Goal: Check status: Check status

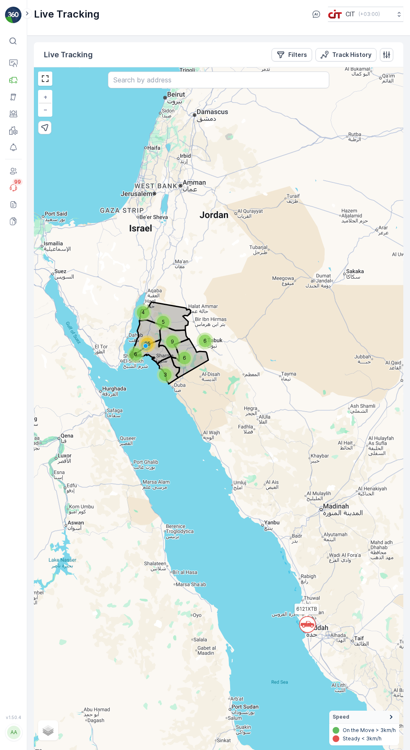
click at [292, 52] on p "Filters" at bounding box center [297, 55] width 19 height 8
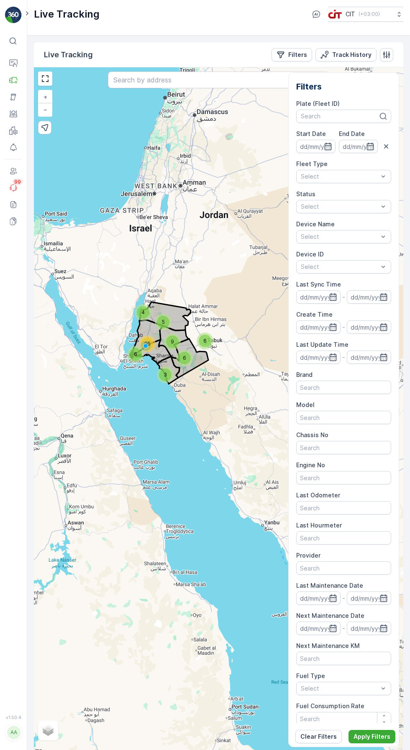
click at [344, 54] on p "Track History" at bounding box center [351, 55] width 39 height 8
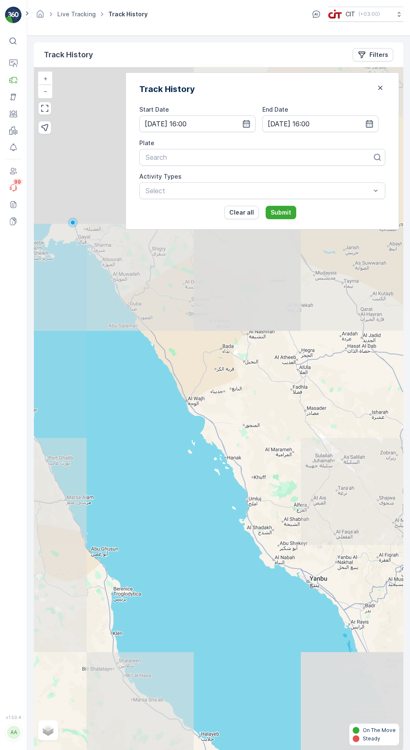
click at [243, 122] on icon "button" at bounding box center [246, 124] width 8 height 8
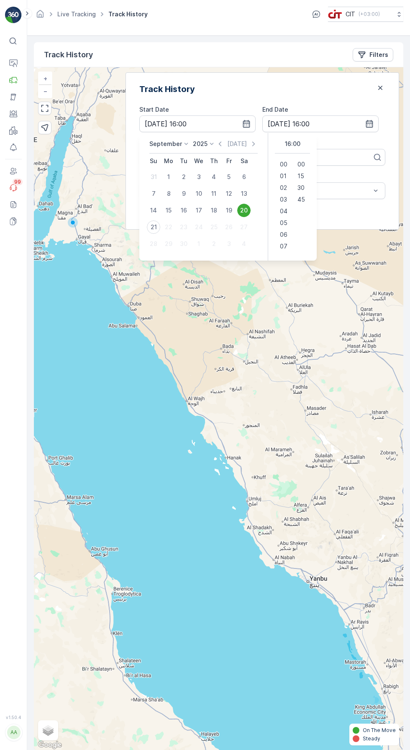
click at [148, 222] on div "21" at bounding box center [153, 226] width 13 height 13
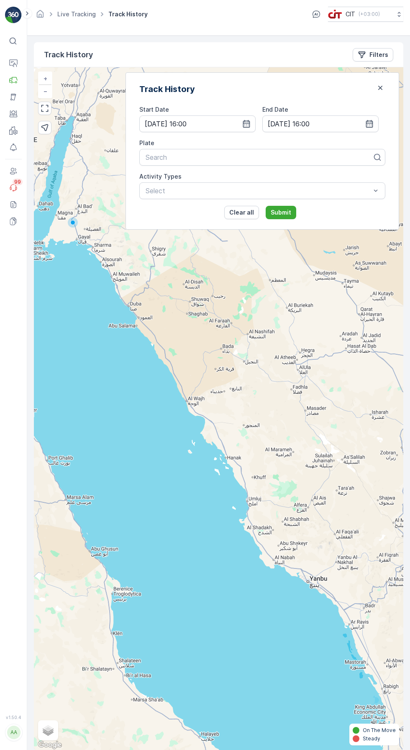
click at [186, 121] on input "[DATE] 16:00" at bounding box center [197, 123] width 116 height 17
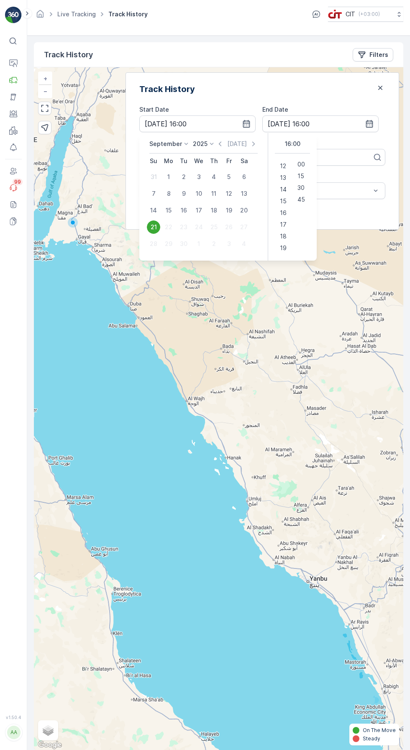
scroll to position [139, 0]
click at [280, 191] on span "14" at bounding box center [283, 189] width 7 height 8
type input "[DATE] 14:00"
click at [285, 92] on div "Track History" at bounding box center [262, 89] width 246 height 13
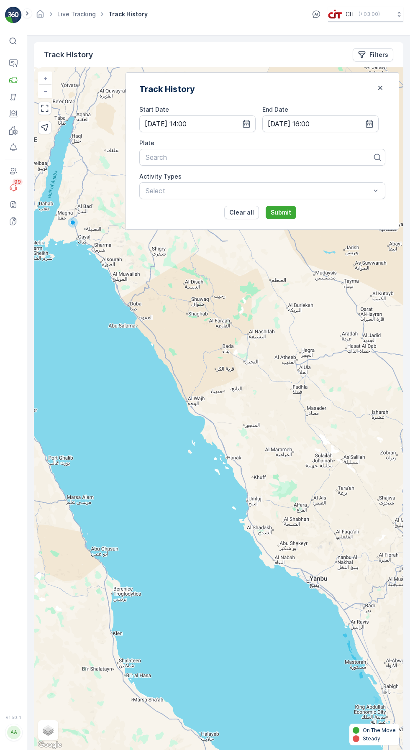
click at [305, 123] on input "[DATE] 16:00" at bounding box center [320, 123] width 116 height 17
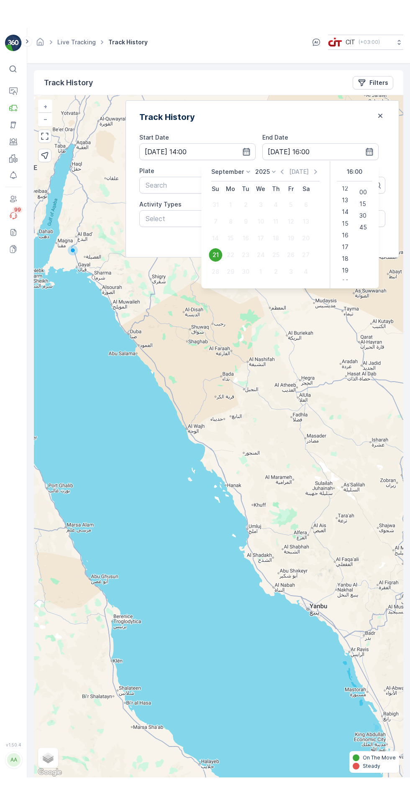
scroll to position [147, 0]
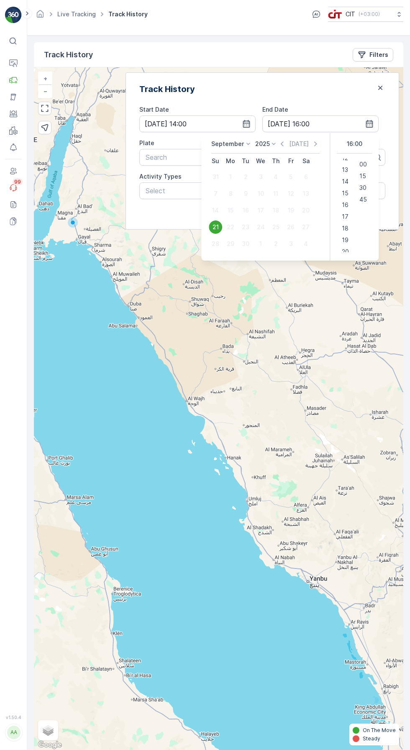
click at [342, 191] on span "15" at bounding box center [345, 193] width 7 height 8
type input "[DATE] 15:00"
click at [302, 89] on div "Track History" at bounding box center [262, 89] width 246 height 13
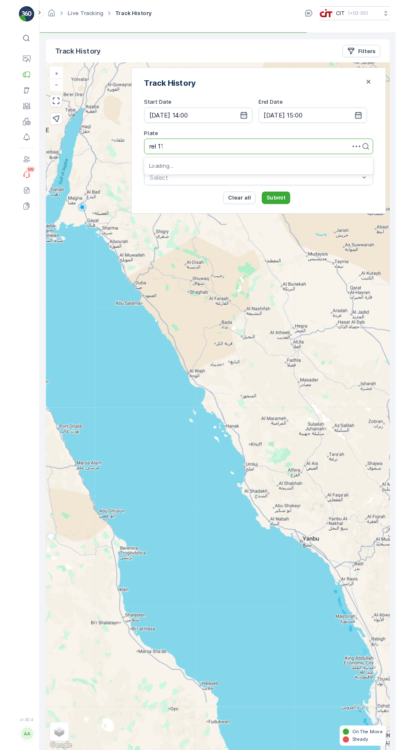
scroll to position [0, 0]
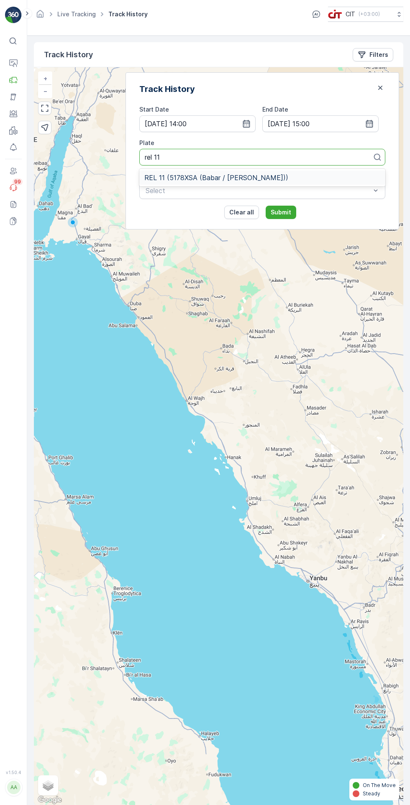
click at [211, 177] on span "REL 11 (5178XSA (Babar / [PERSON_NAME]))" at bounding box center [216, 178] width 144 height 8
type input "rel 11"
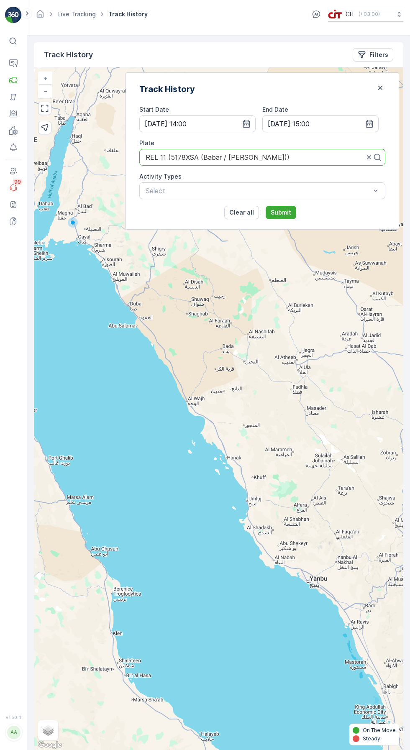
click at [281, 208] on p "Submit" at bounding box center [281, 212] width 20 height 8
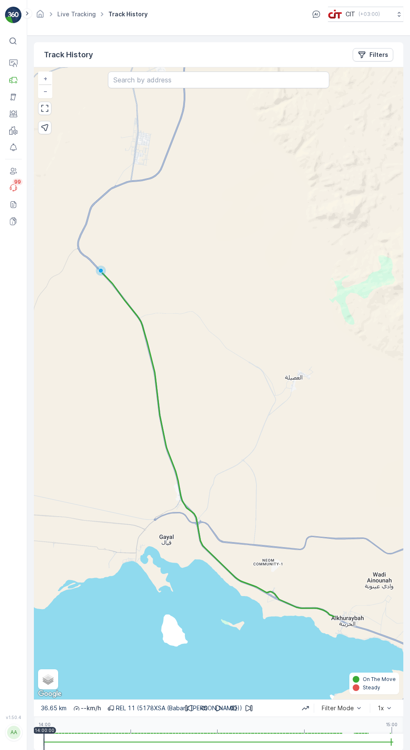
click at [220, 712] on p "REL 11 (5178XSA (Babar / [PERSON_NAME]))" at bounding box center [179, 708] width 126 height 8
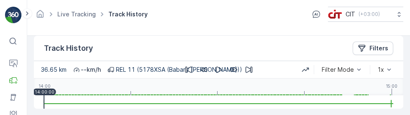
click at [217, 74] on p "REL 11 (5178XSA (Babar / [PERSON_NAME]))" at bounding box center [179, 69] width 126 height 8
click at [216, 74] on p "REL 11 (5178XSA (Babar / [PERSON_NAME]))" at bounding box center [179, 69] width 126 height 8
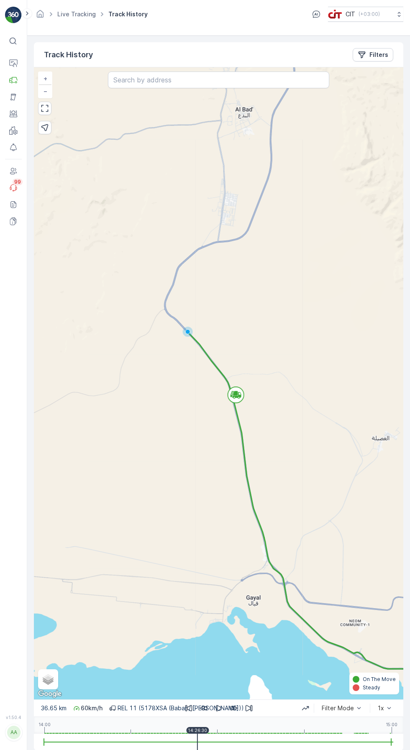
scroll to position [0, 0]
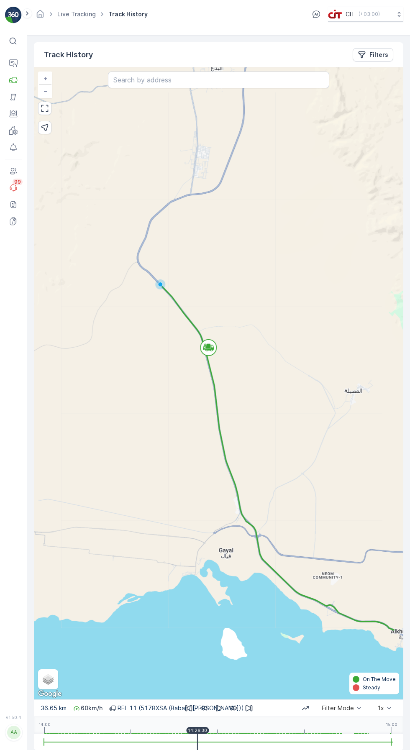
click at [190, 297] on div "+ − Satellite Roadmap Terrain Hybrid Leaflet Keyboard shortcuts Map Data Map da…" at bounding box center [218, 383] width 369 height 632
click at [187, 305] on div "+ − Satellite Roadmap Terrain Hybrid Leaflet Keyboard shortcuts Map Data Map da…" at bounding box center [218, 383] width 369 height 632
click at [212, 346] on icon at bounding box center [213, 346] width 2 height 2
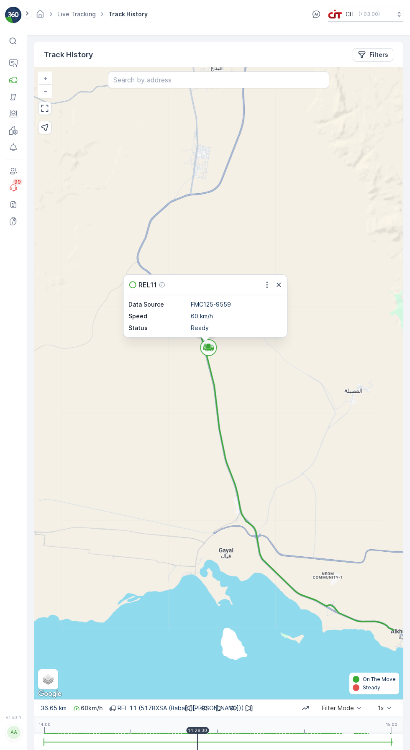
click at [198, 749] on div at bounding box center [197, 742] width 1 height 17
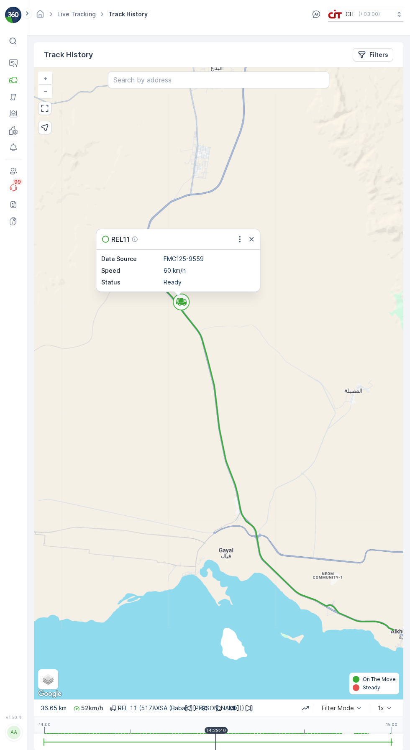
click at [216, 749] on div at bounding box center [218, 742] width 349 height 17
click at [225, 734] on div "14:29:40" at bounding box center [215, 730] width 23 height 7
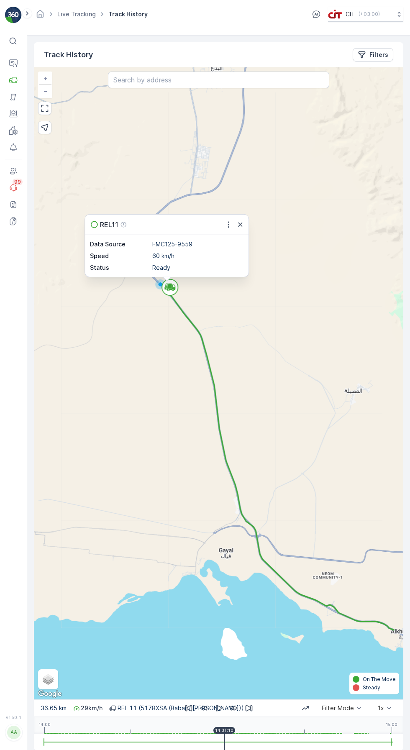
click at [230, 733] on p "14:31:10" at bounding box center [224, 730] width 18 height 5
click at [235, 733] on p "14:32:10" at bounding box center [230, 730] width 19 height 5
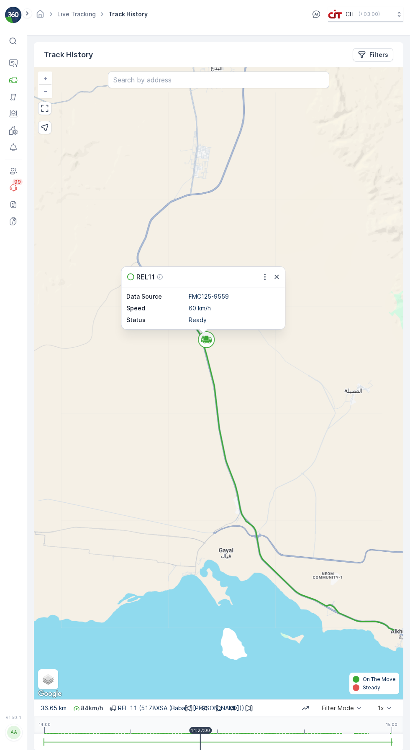
click at [199, 733] on p "14:27:00" at bounding box center [200, 730] width 19 height 5
click at [213, 712] on p "REL 11 (5178XSA (Babar / [PERSON_NAME]))" at bounding box center [181, 708] width 126 height 8
click at [202, 712] on p "REL 11 (5178XSA (Babar / [PERSON_NAME]))" at bounding box center [181, 708] width 126 height 8
click at [218, 712] on p "REL 11 (5178XSA (Babar / [PERSON_NAME]))" at bounding box center [181, 708] width 126 height 8
click at [217, 712] on p "REL 11 (5178XSA (Babar / [PERSON_NAME]))" at bounding box center [181, 708] width 126 height 8
